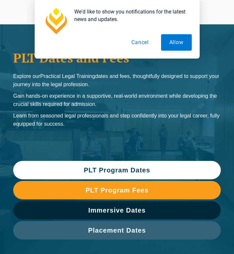
click at [102, 170] on span "PLT Program Dates" at bounding box center [117, 170] width 66 height 7
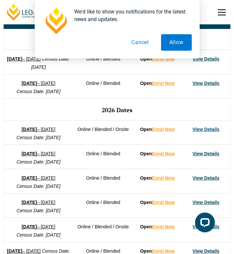
scroll to position [442, 0]
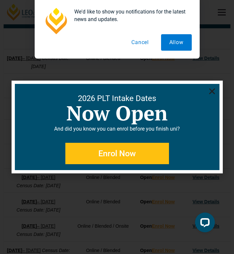
click at [209, 92] on icon "Close" at bounding box center [212, 91] width 8 height 8
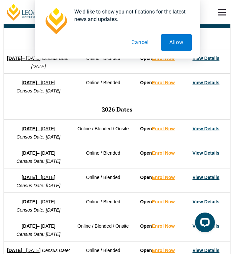
click at [208, 156] on link "View Details" at bounding box center [205, 153] width 27 height 5
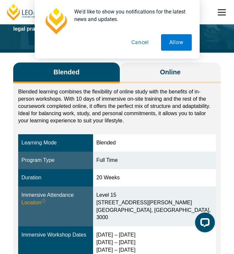
scroll to position [69, 0]
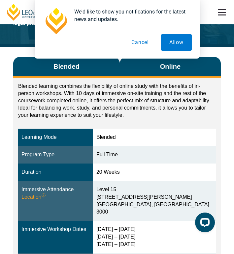
click at [164, 71] on span "Online" at bounding box center [170, 66] width 20 height 9
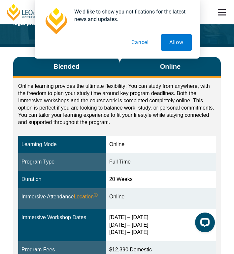
click at [80, 73] on button "Blended" at bounding box center [66, 67] width 106 height 21
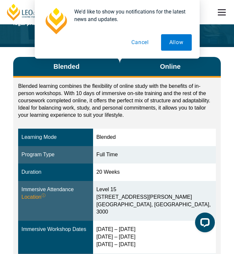
click at [149, 77] on button "Online" at bounding box center [170, 67] width 101 height 21
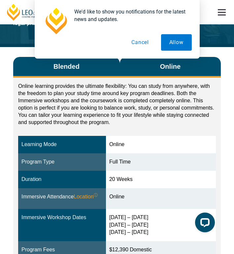
click at [68, 78] on button "Blended" at bounding box center [66, 67] width 106 height 21
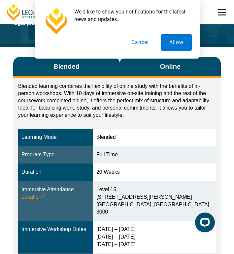
click at [155, 75] on button "Online" at bounding box center [170, 67] width 101 height 21
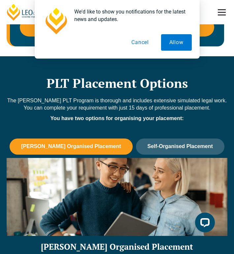
scroll to position [485, 0]
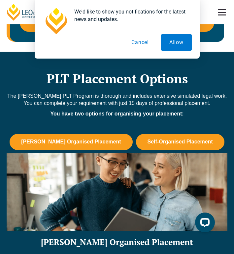
click at [166, 150] on button "Self-Organised Placement" at bounding box center [180, 142] width 88 height 16
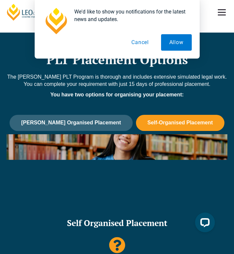
scroll to position [500, 0]
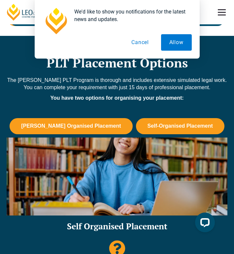
click at [89, 129] on span "[PERSON_NAME] Organised Placement" at bounding box center [71, 126] width 100 height 6
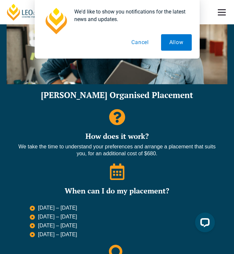
scroll to position [627, 0]
